Goal: Use online tool/utility: Utilize a website feature to perform a specific function

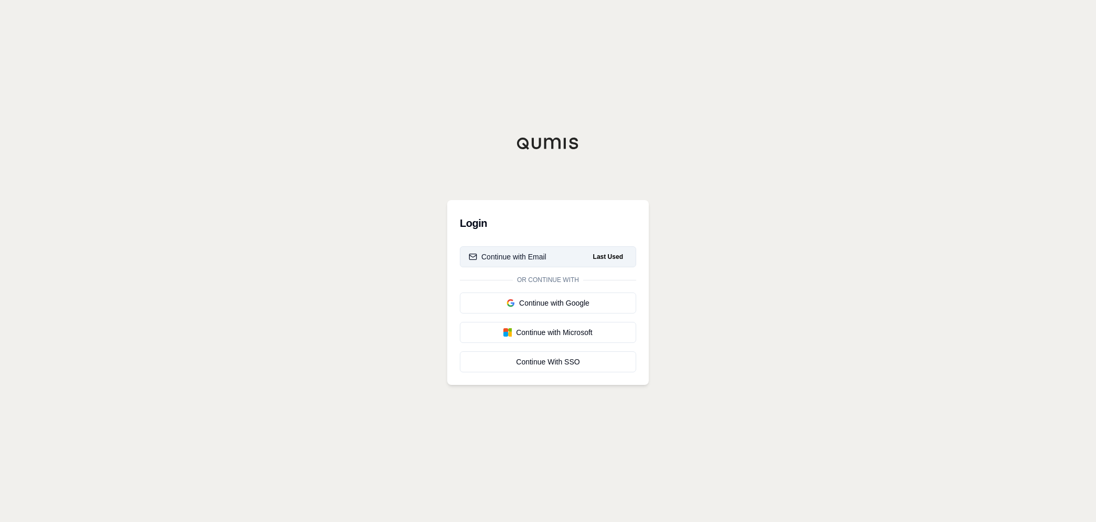
click at [538, 257] on div "Continue with Email" at bounding box center [508, 256] width 78 height 10
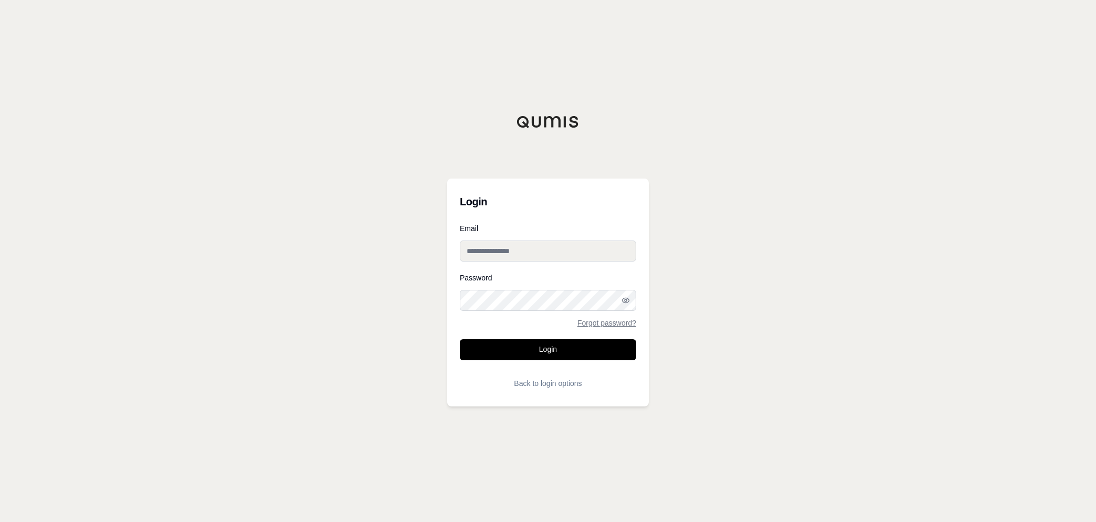
type input "**********"
click at [549, 354] on button "Login" at bounding box center [548, 349] width 176 height 21
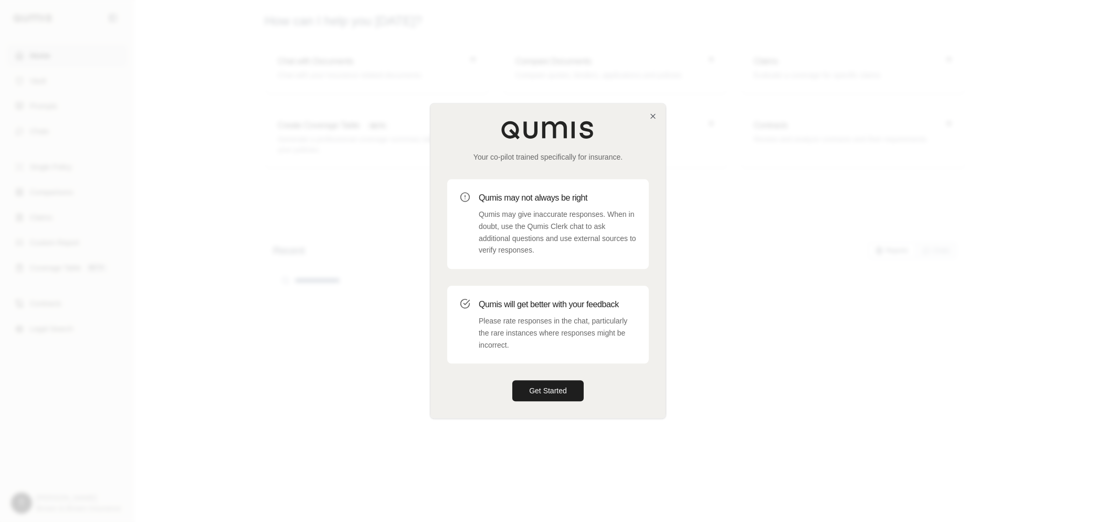
click at [260, 173] on div at bounding box center [548, 261] width 1096 height 522
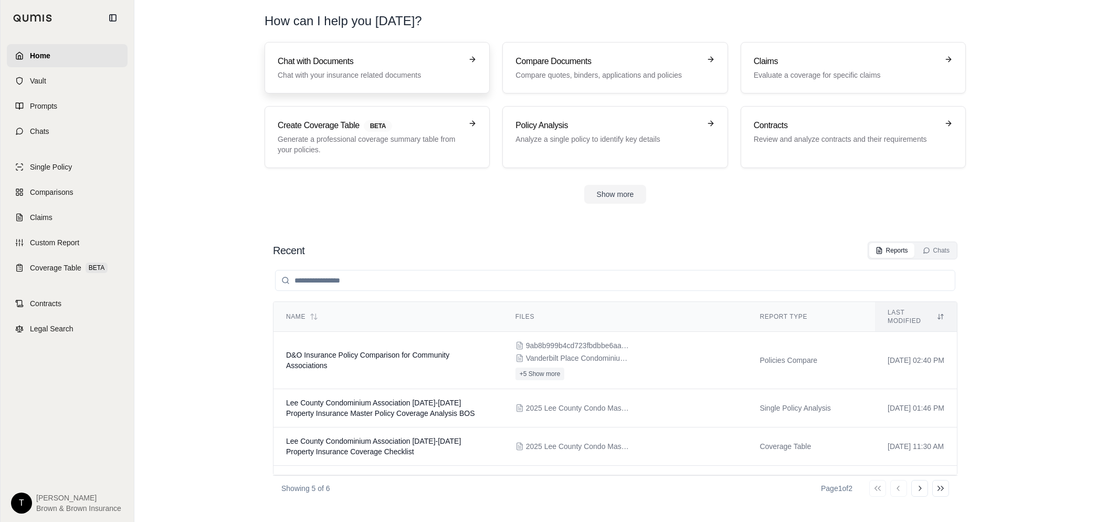
click at [360, 52] on link "Chat with Documents Chat with your insurance related documents" at bounding box center [376, 67] width 225 height 51
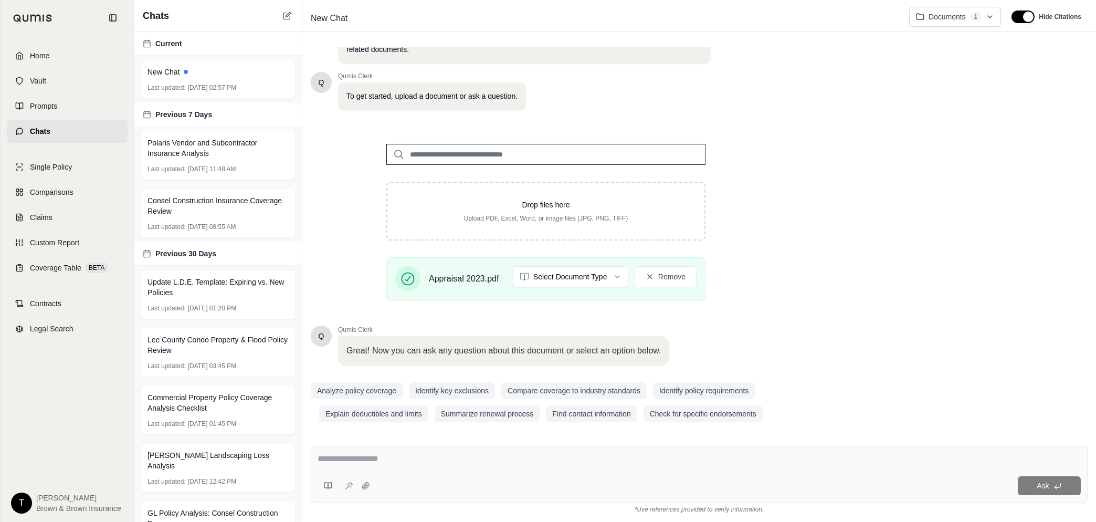
scroll to position [45, 0]
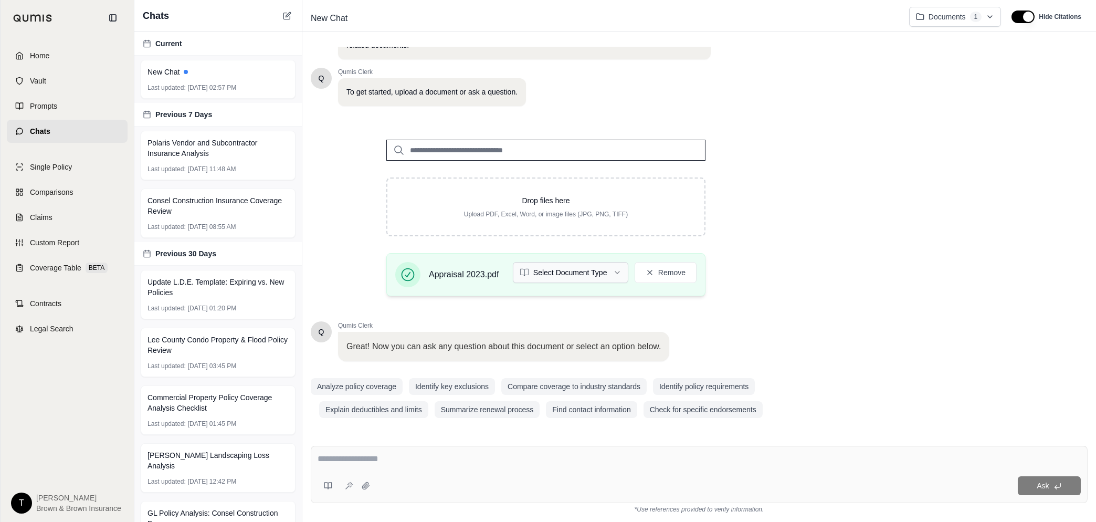
click at [613, 270] on html "Home Vault Prompts Chats Single Policy Comparisons Claims Custom Report Coverag…" at bounding box center [548, 261] width 1096 height 522
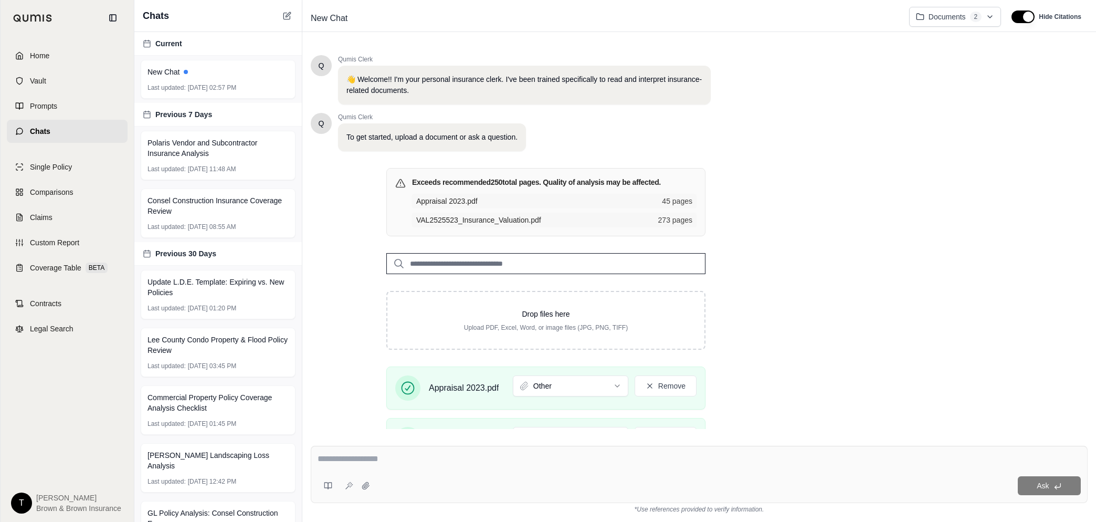
scroll to position [165, 0]
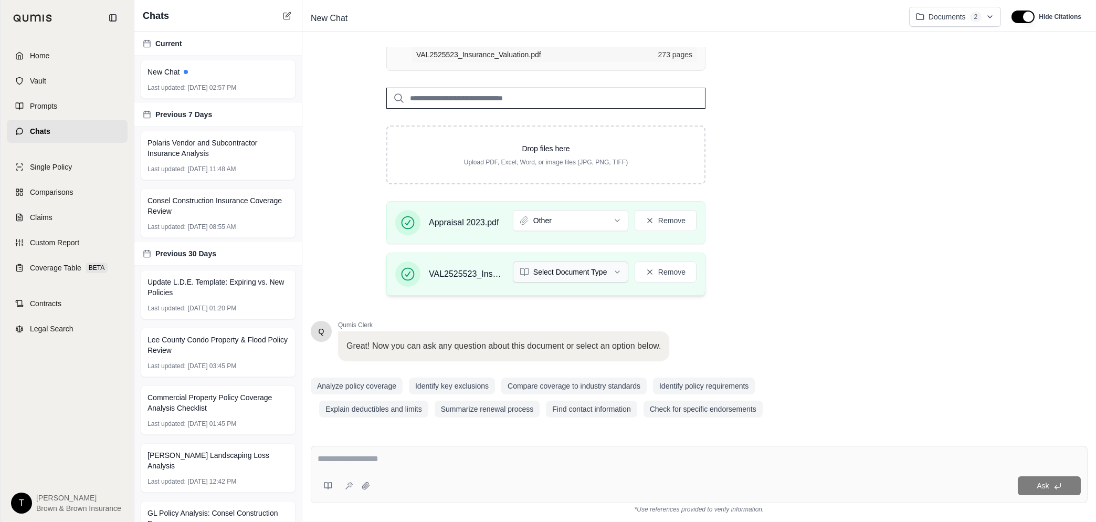
click at [612, 271] on html "Home Vault Prompts Chats Single Policy Comparisons Claims Custom Report Coverag…" at bounding box center [548, 261] width 1096 height 522
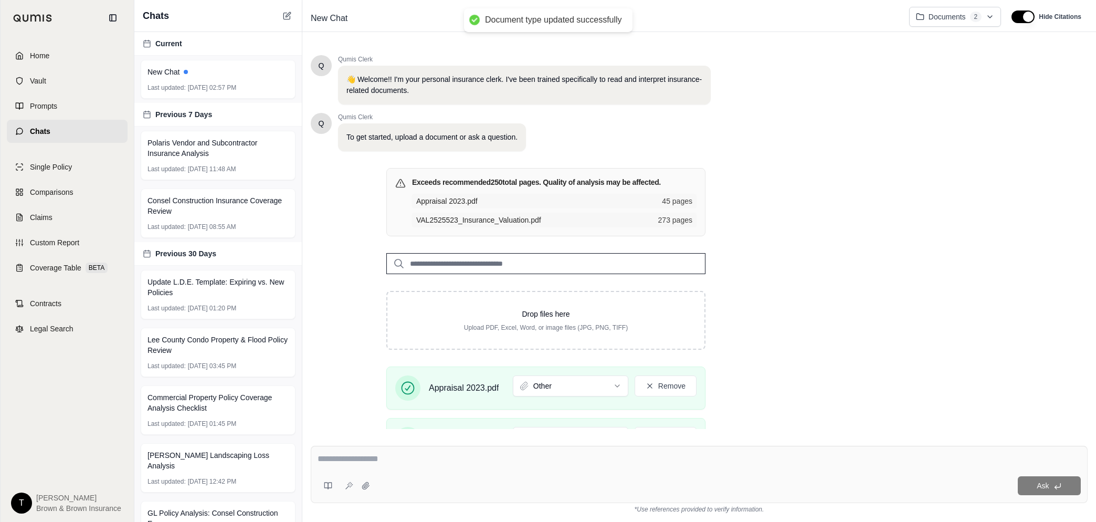
scroll to position [0, 0]
